Goal: Information Seeking & Learning: Learn about a topic

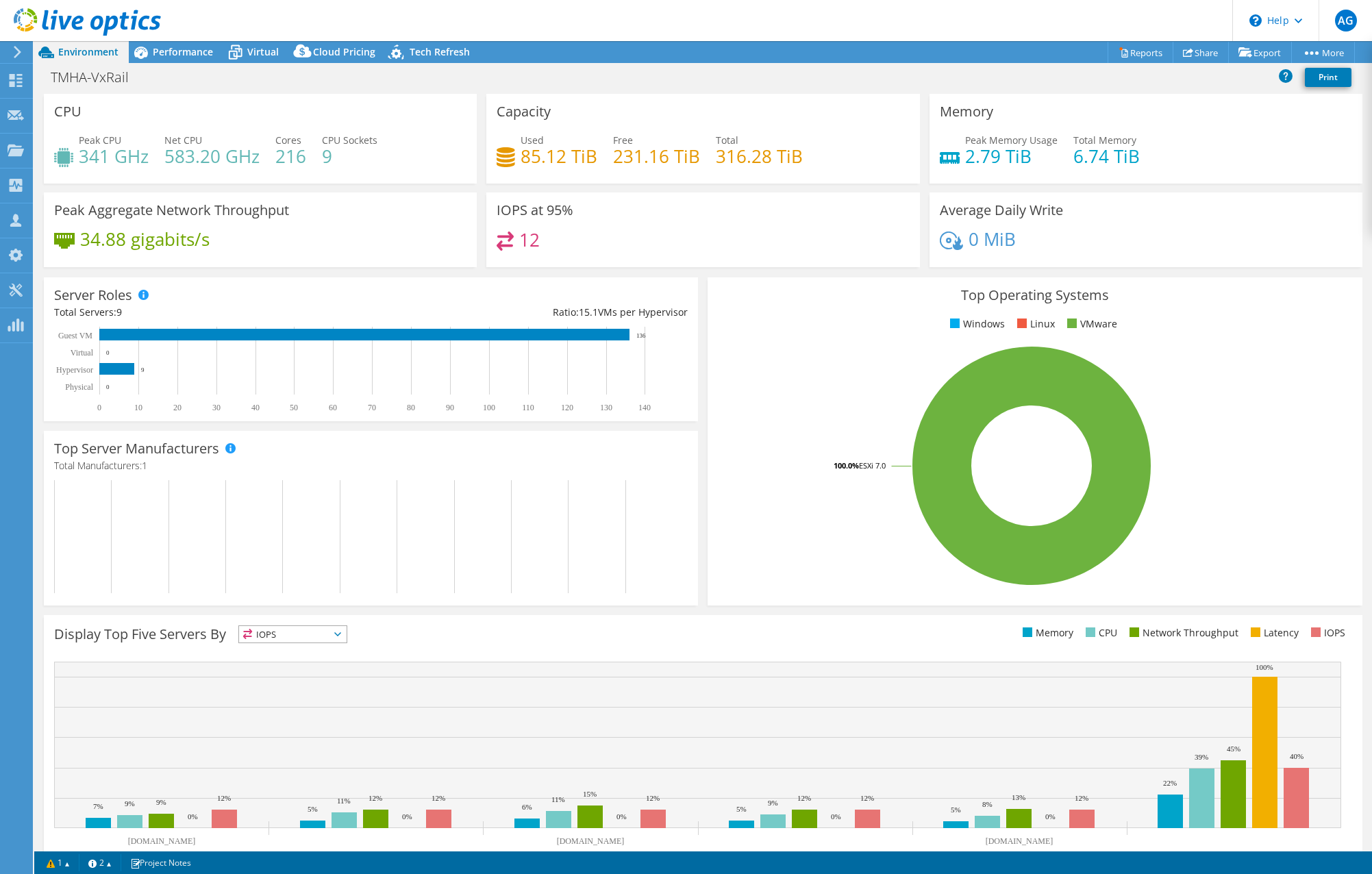
select select "Australia"
select select "AUD"
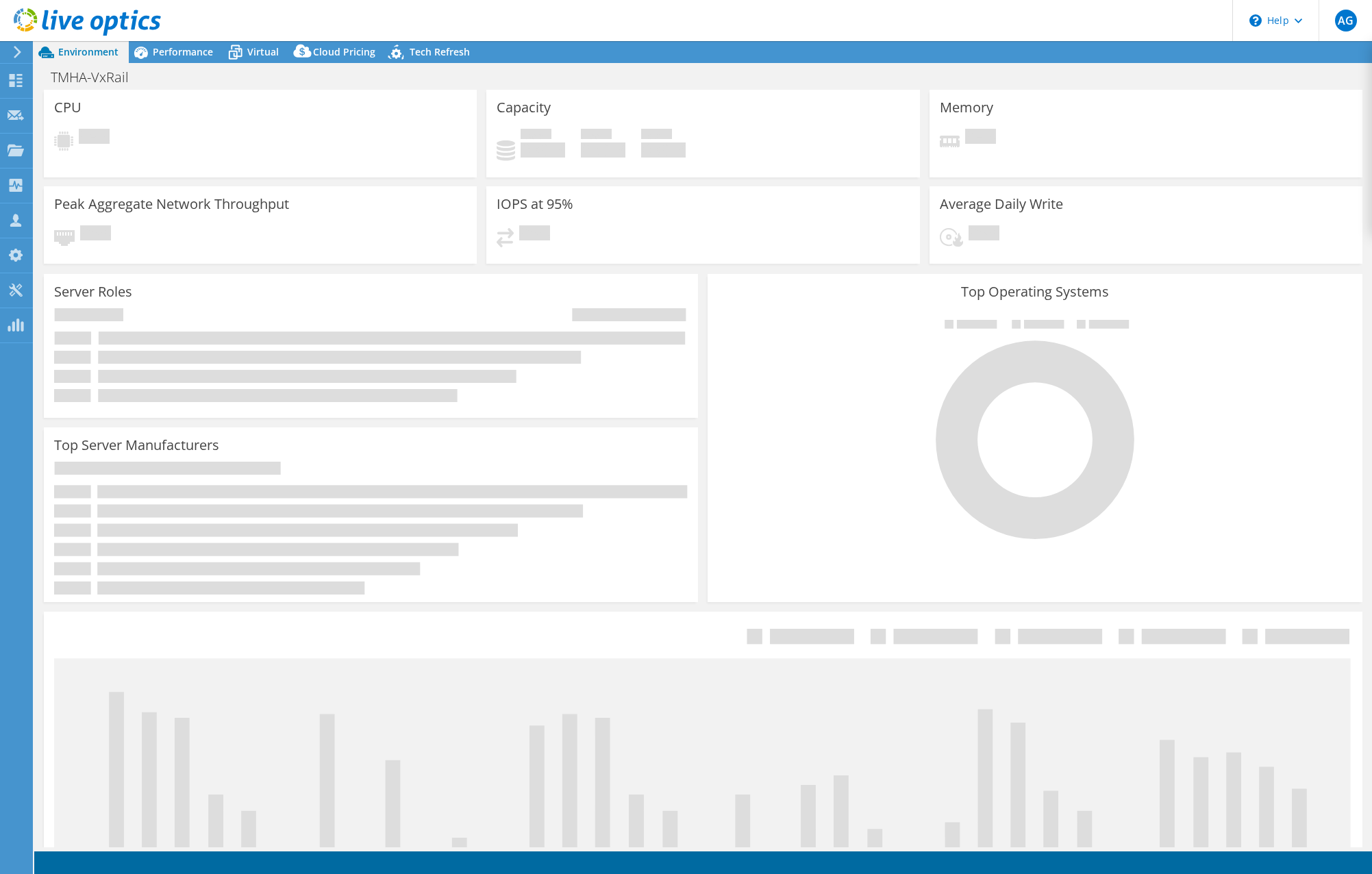
select select "Australia"
select select "AUD"
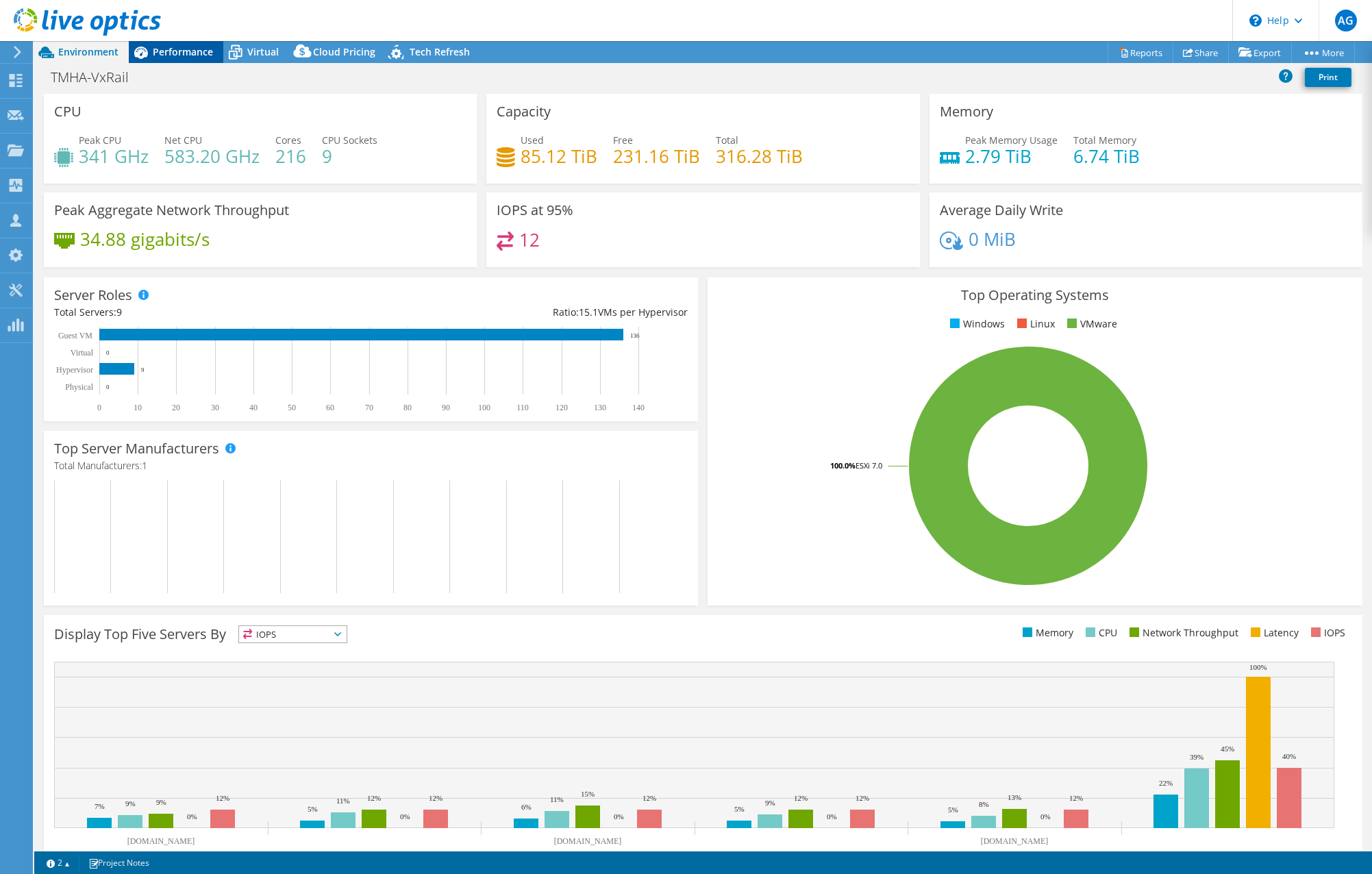
click at [172, 52] on span "Performance" at bounding box center [183, 51] width 60 height 13
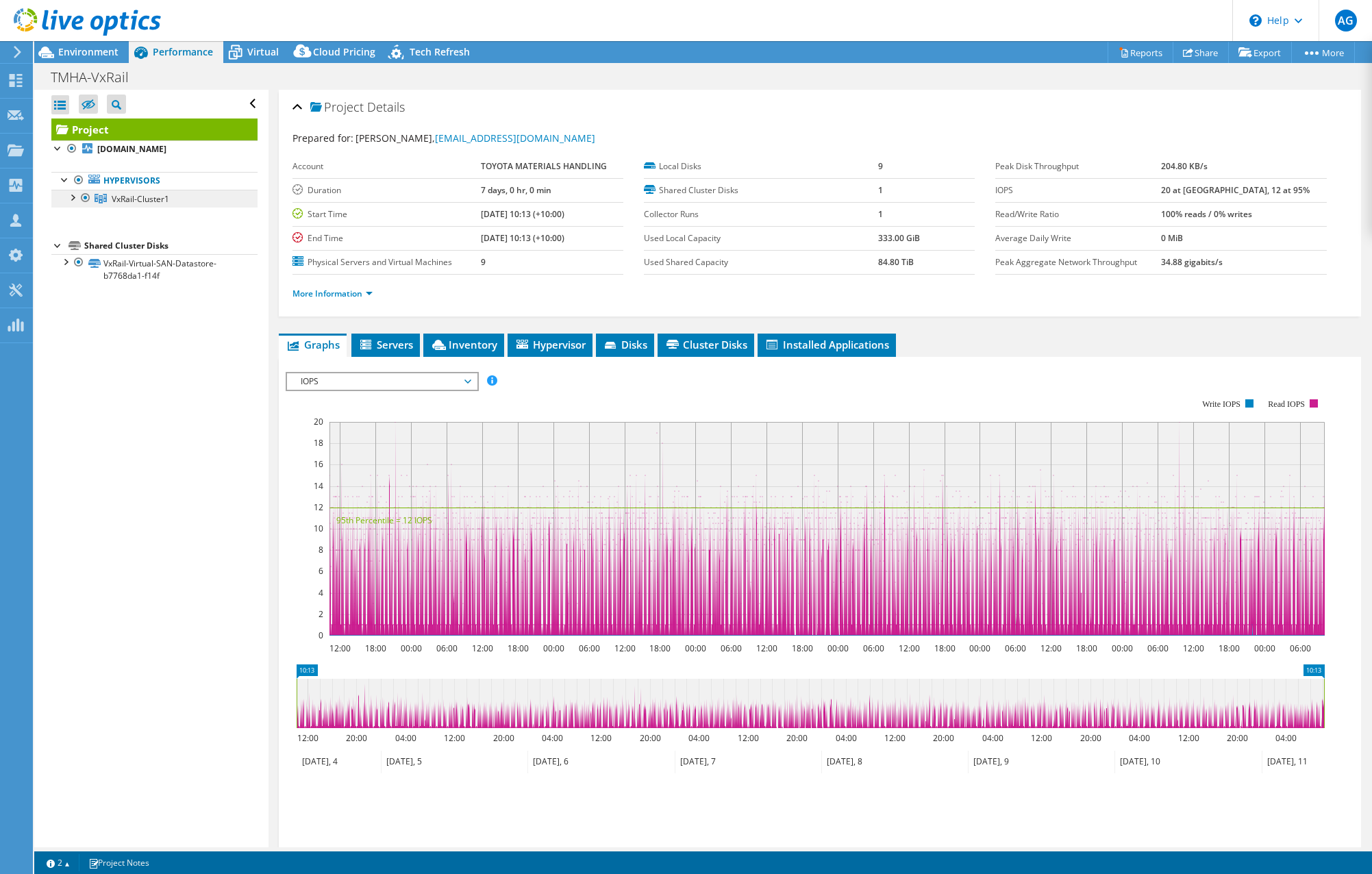
click at [147, 199] on span "VxRail-Cluster1" at bounding box center [140, 199] width 58 height 12
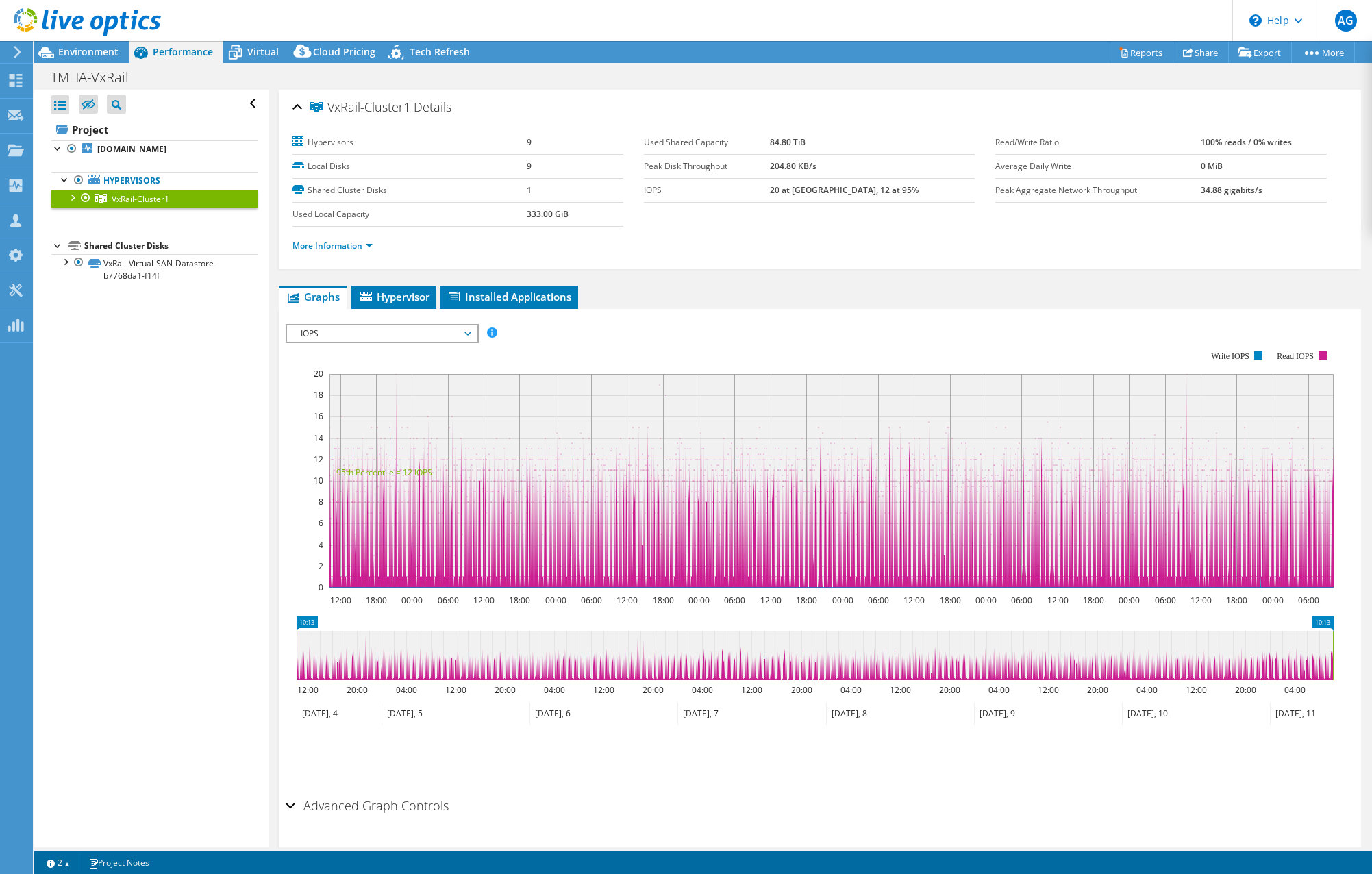
click at [71, 197] on div at bounding box center [71, 196] width 13 height 13
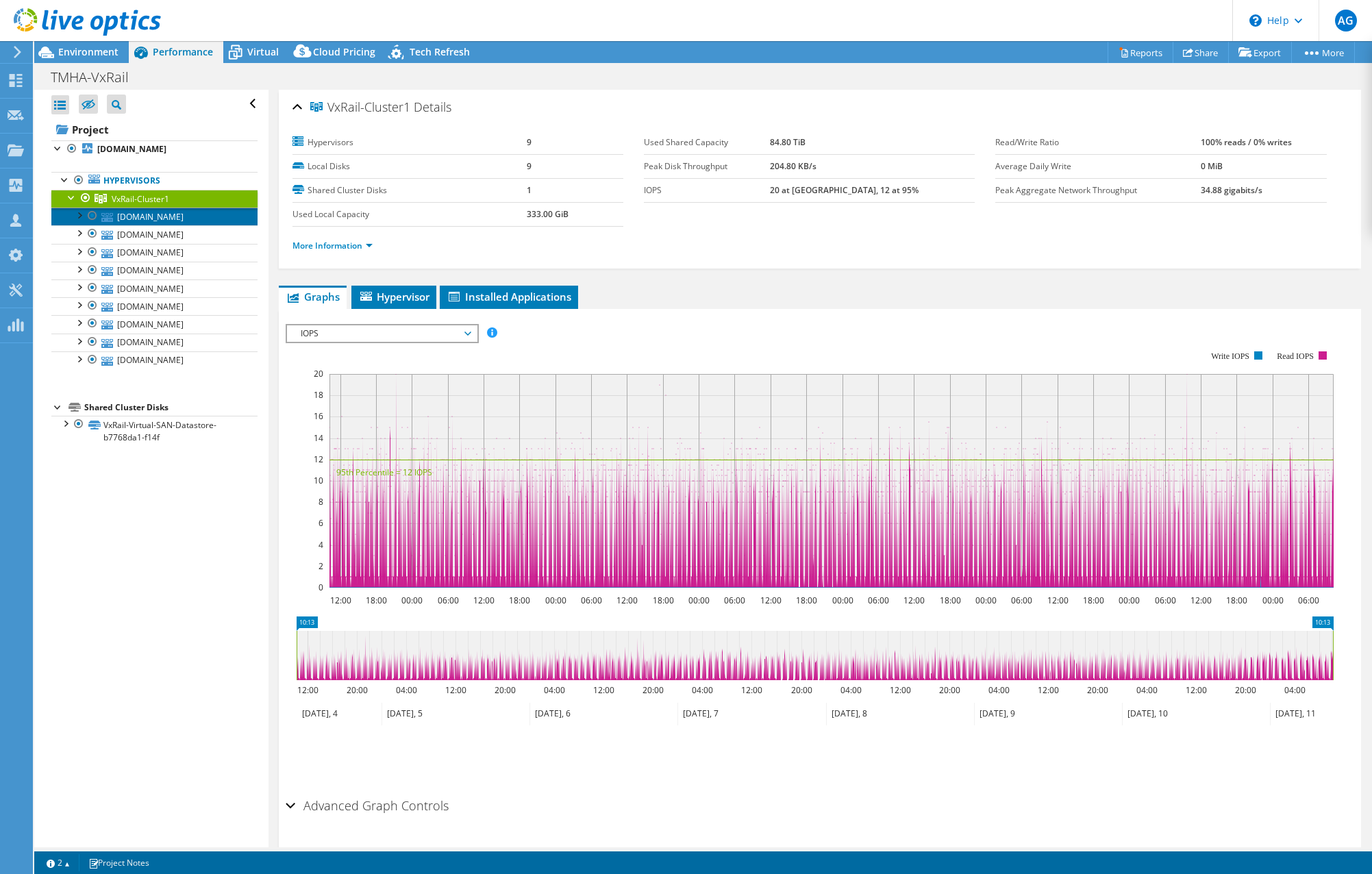
click at [120, 218] on link "[DOMAIN_NAME]" at bounding box center [154, 216] width 207 height 18
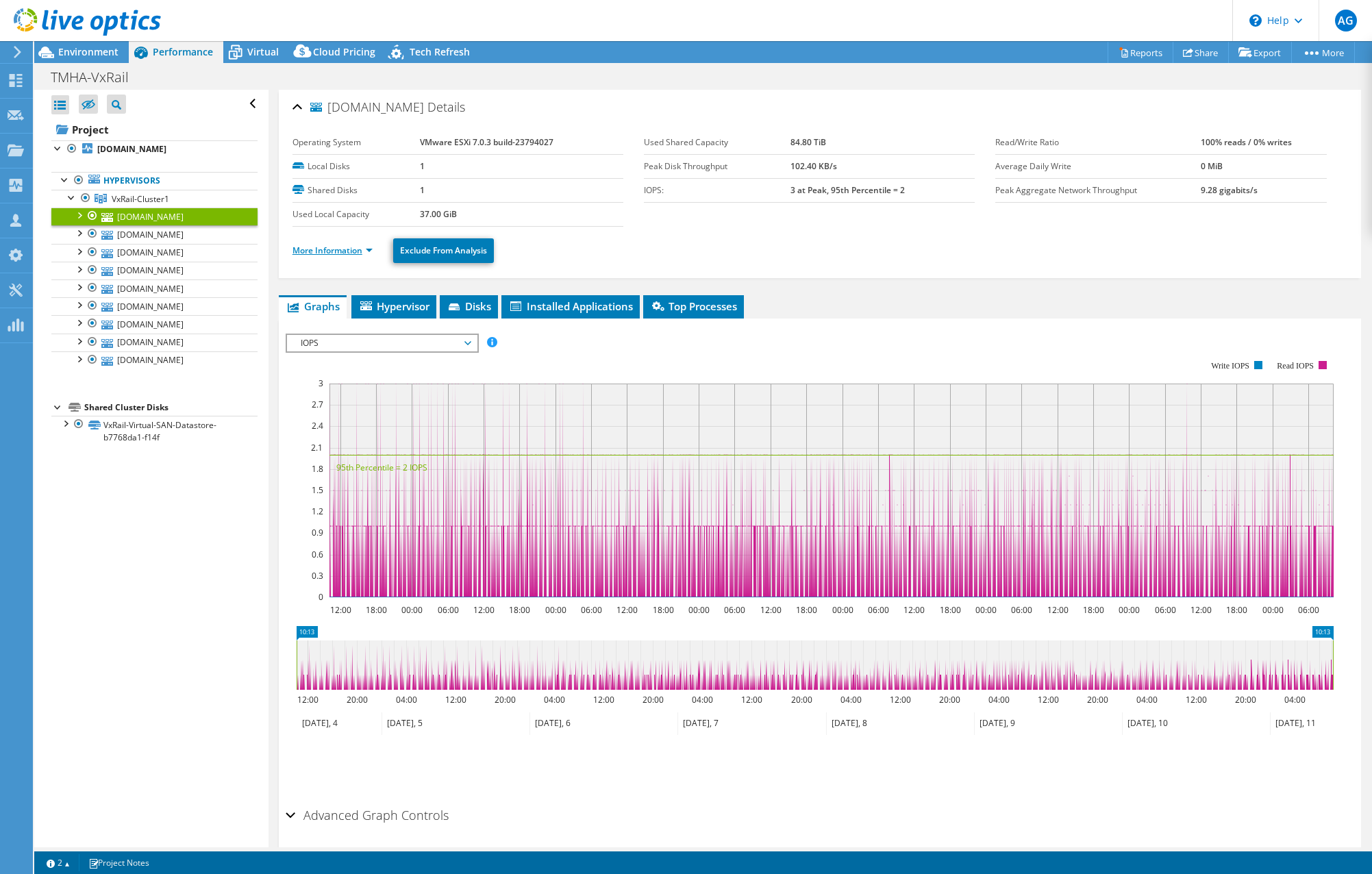
click at [329, 249] on link "More Information" at bounding box center [332, 250] width 80 height 12
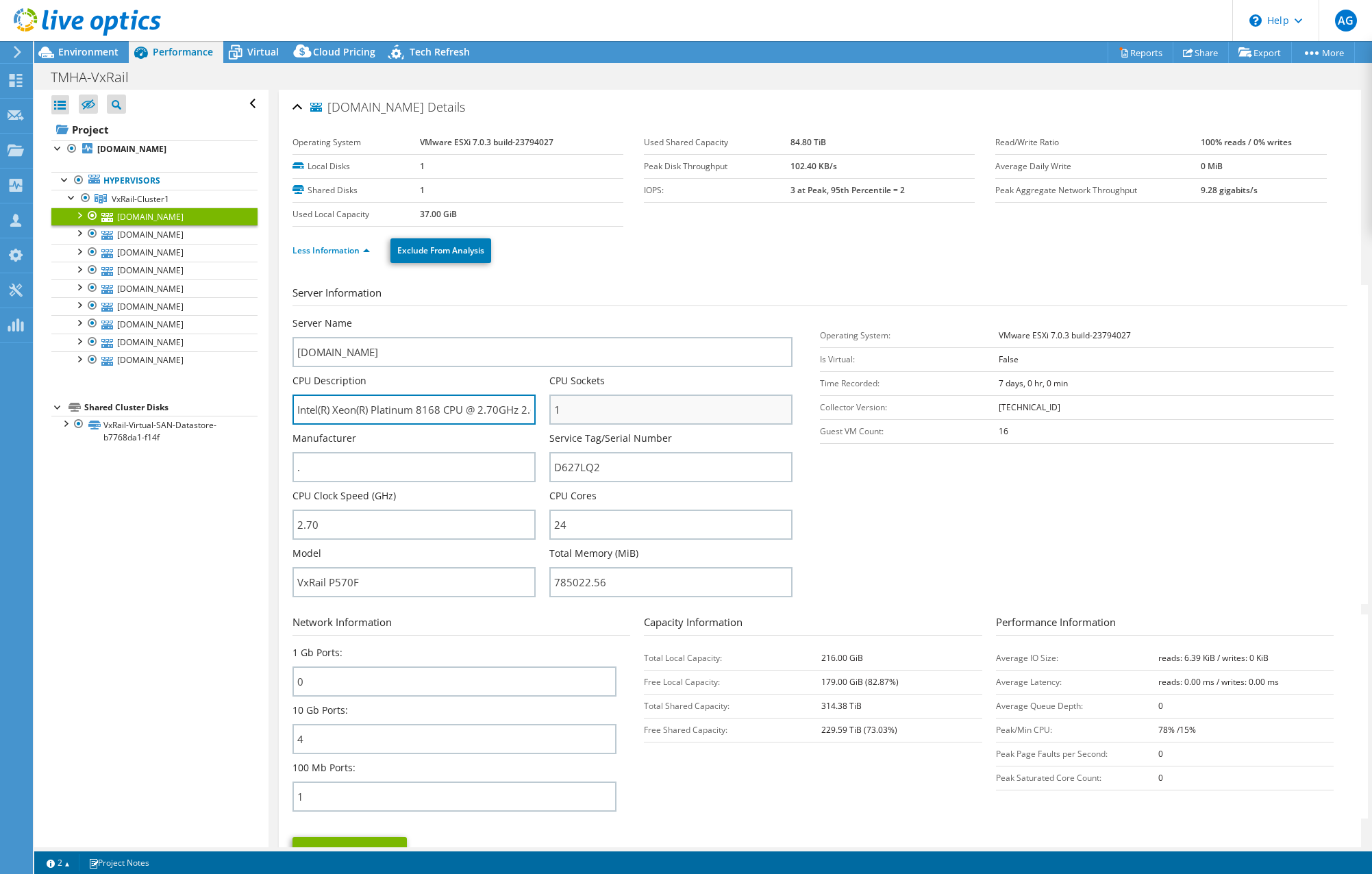
scroll to position [0, 37]
drag, startPoint x: 530, startPoint y: 416, endPoint x: 569, endPoint y: 420, distance: 39.2
click at [569, 317] on div "Server Name [DOMAIN_NAME] CPU Description Intel(R) Xeon(R) Platinum 8168 CPU @ …" at bounding box center [549, 317] width 514 height 0
click at [429, 406] on input "Intel(R) Xeon(R) Platinum 8168 CPU @ 2.70GHz 2.69 GHz" at bounding box center [414, 410] width 244 height 30
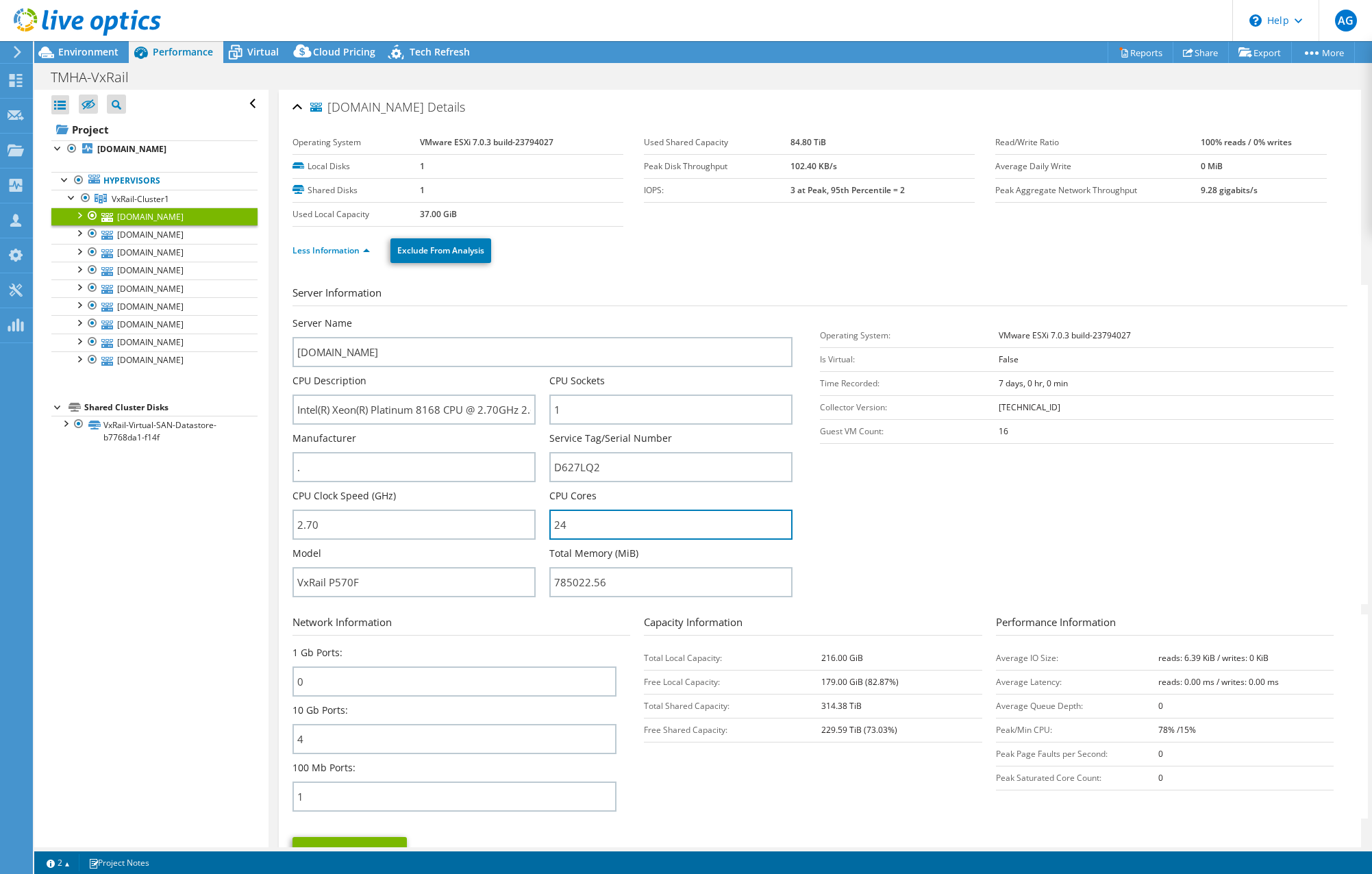
drag, startPoint x: 568, startPoint y: 526, endPoint x: 537, endPoint y: 524, distance: 31.1
click at [537, 317] on div "Server Name [DOMAIN_NAME] CPU Description Intel(R) Xeon(R) Platinum 8168 CPU @ …" at bounding box center [549, 317] width 514 height 0
click at [563, 525] on input "24" at bounding box center [671, 525] width 244 height 30
click at [568, 523] on input "24" at bounding box center [671, 525] width 244 height 30
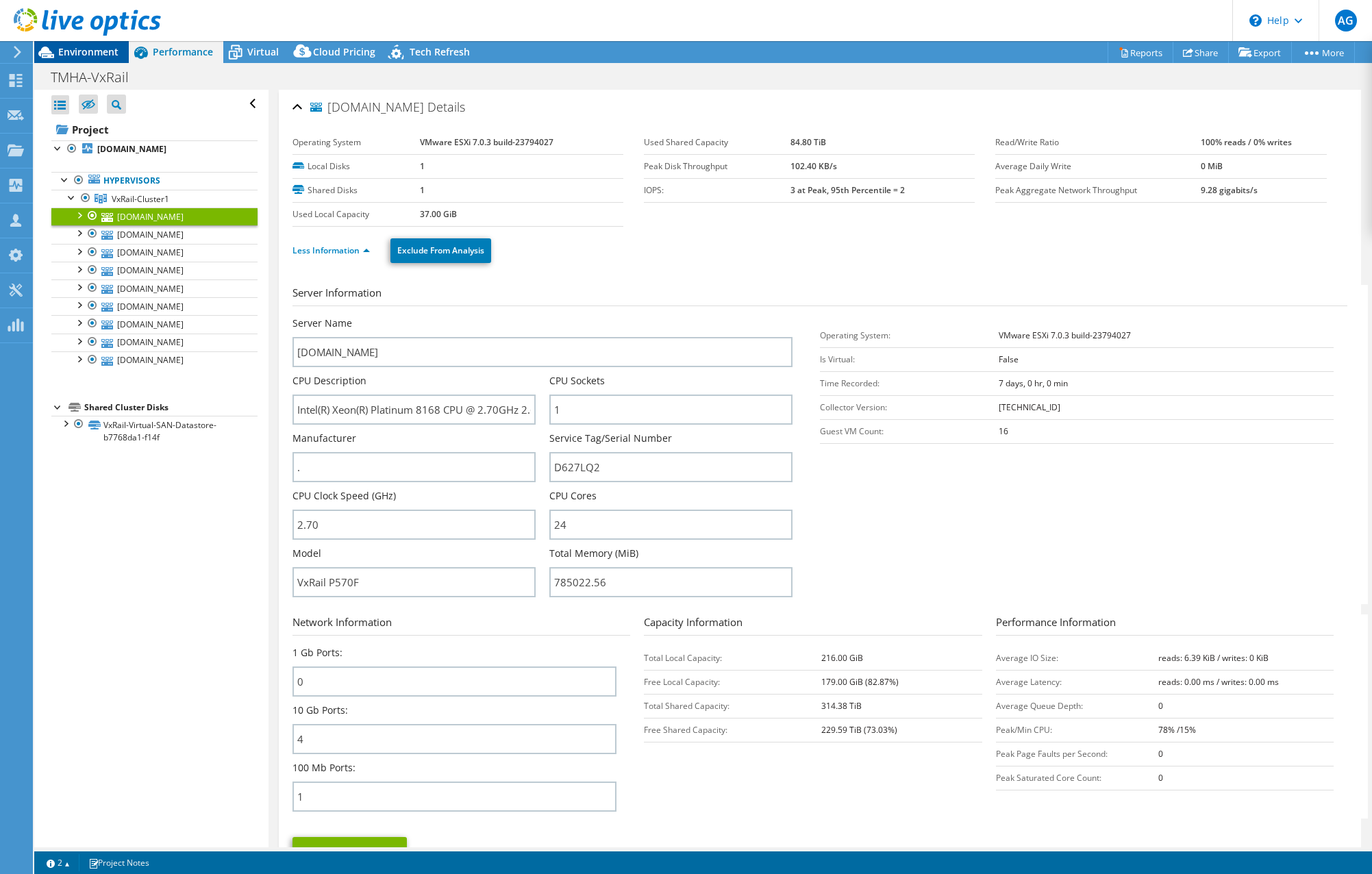
click at [111, 52] on span "Environment" at bounding box center [88, 51] width 60 height 13
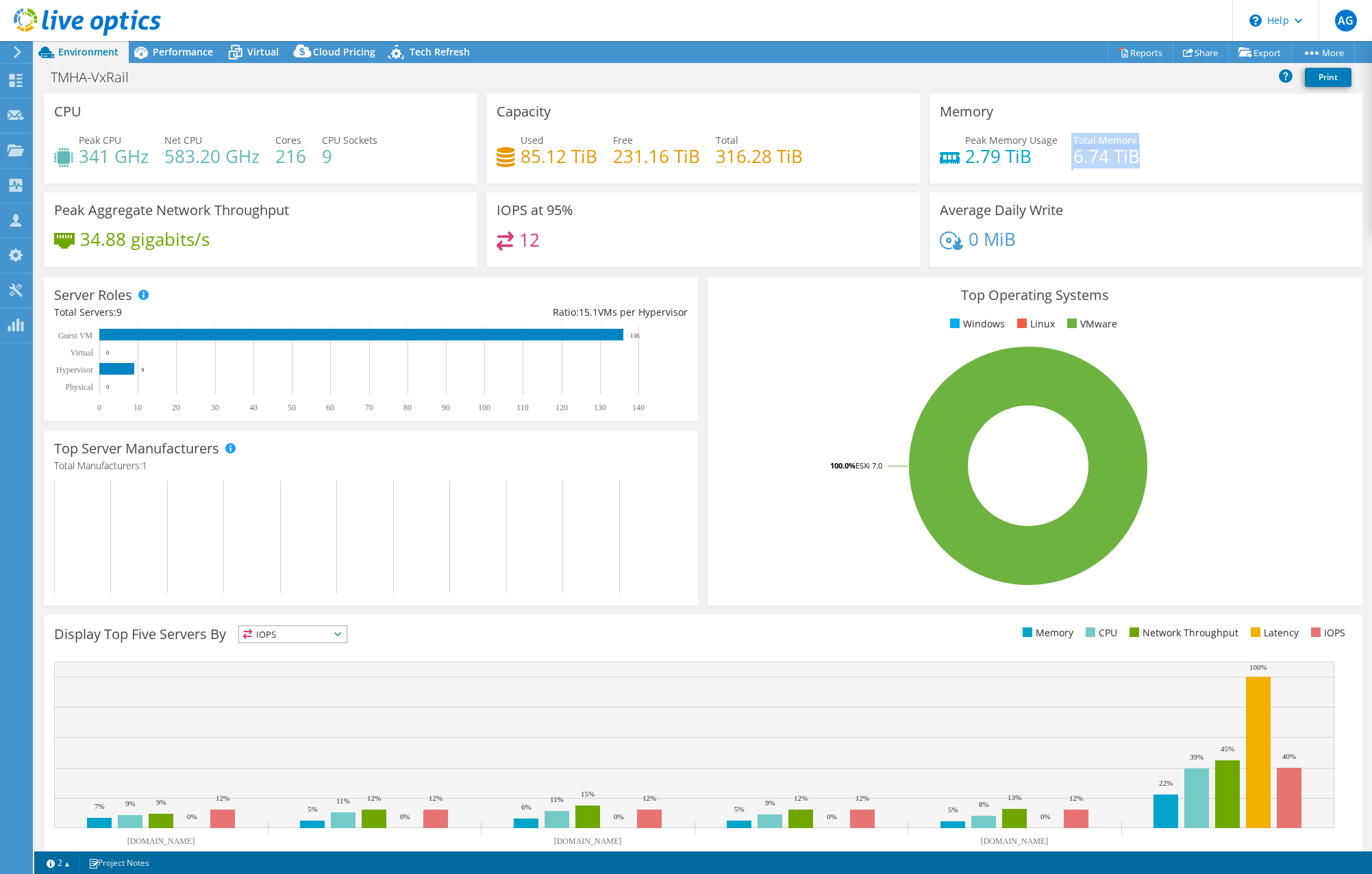
drag, startPoint x: 1128, startPoint y: 159, endPoint x: 1047, endPoint y: 162, distance: 81.1
click at [1047, 162] on div "Peak Memory Usage 2.79 TiB Total Memory 6.74 TiB" at bounding box center [1145, 154] width 412 height 44
drag, startPoint x: 1047, startPoint y: 162, endPoint x: 1155, endPoint y: 163, distance: 108.0
click at [1155, 163] on div "Peak Memory Usage 2.79 TiB Total Memory 6.74 TiB" at bounding box center [1145, 154] width 412 height 44
drag, startPoint x: 1128, startPoint y: 159, endPoint x: 933, endPoint y: 107, distance: 201.8
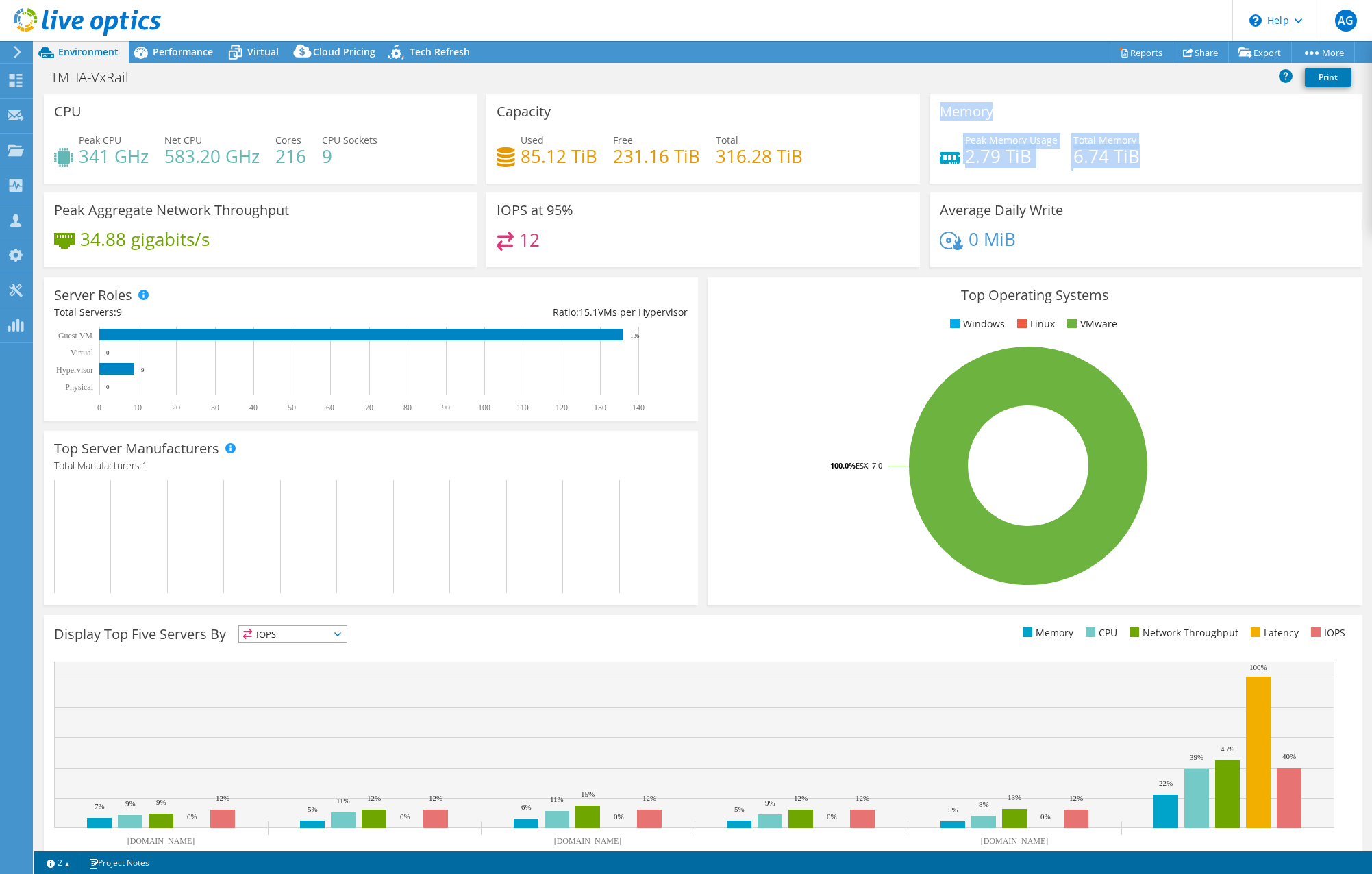
click at [933, 107] on div "Memory Peak Memory Usage 2.79 TiB Total Memory 6.74 TiB" at bounding box center [1146, 139] width 433 height 90
click at [940, 107] on h3 "Memory" at bounding box center [966, 112] width 54 height 15
